Goal: Find specific page/section: Find specific page/section

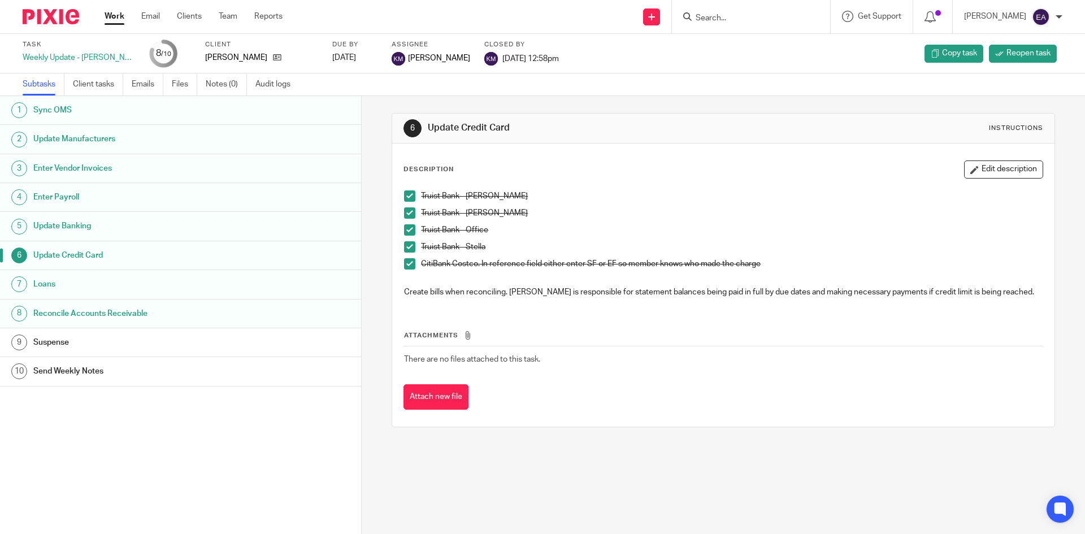
click at [781, 19] on input "Search" at bounding box center [746, 19] width 102 height 10
type input "fli"
click at [763, 42] on link at bounding box center [763, 44] width 140 height 17
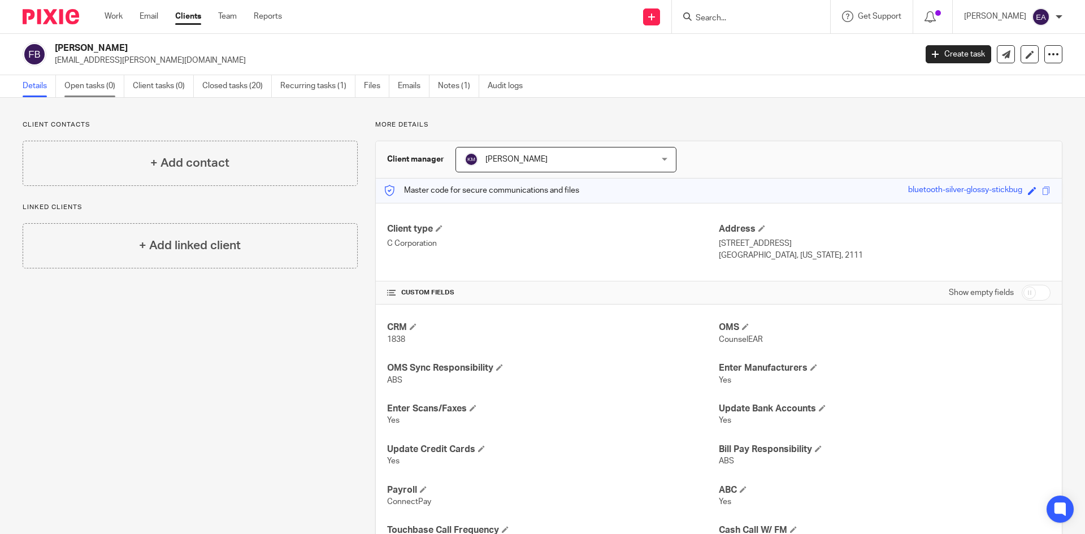
click at [88, 86] on link "Open tasks (0)" at bounding box center [94, 86] width 60 height 22
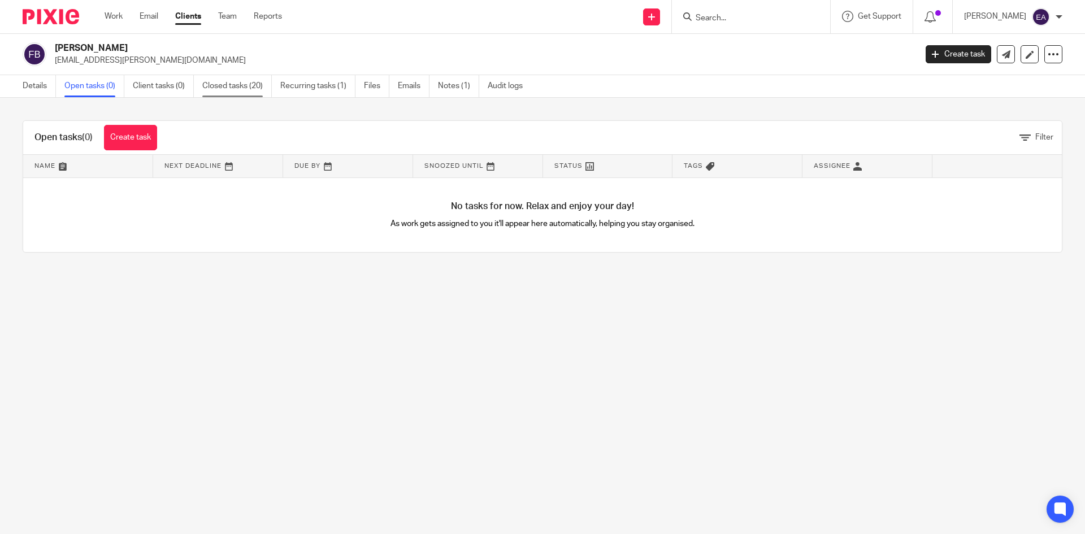
click at [242, 86] on link "Closed tasks (20)" at bounding box center [237, 86] width 70 height 22
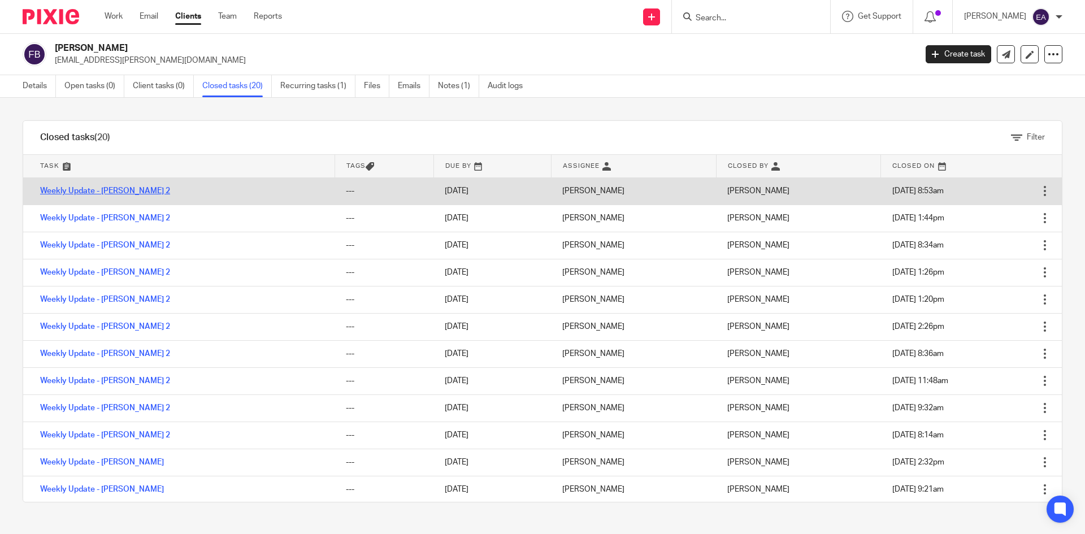
click at [113, 191] on link "Weekly Update - [PERSON_NAME] 2" at bounding box center [105, 191] width 130 height 8
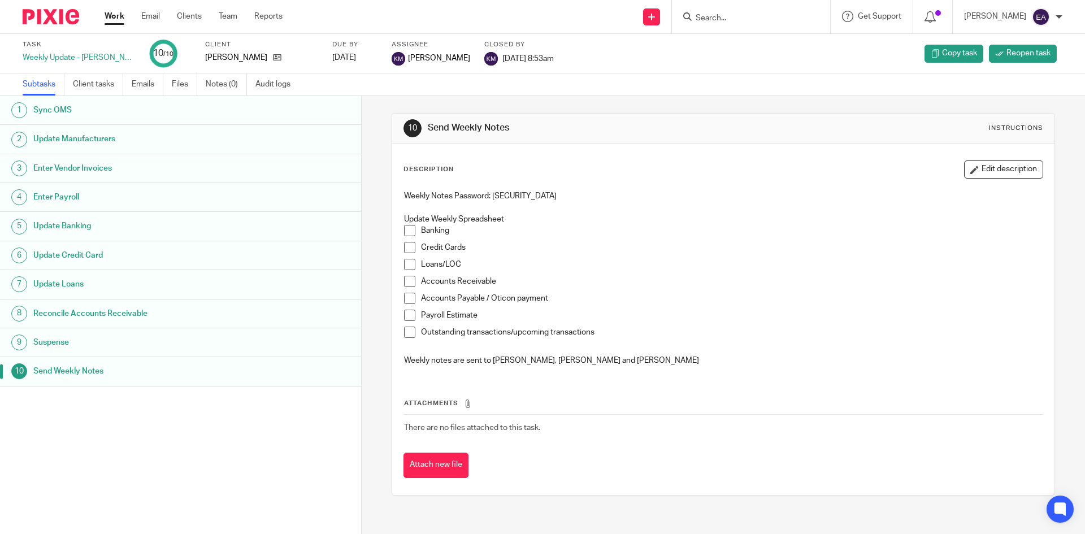
click at [98, 140] on h1 "Update Manufacturers" at bounding box center [138, 139] width 211 height 17
